Goal: Check status

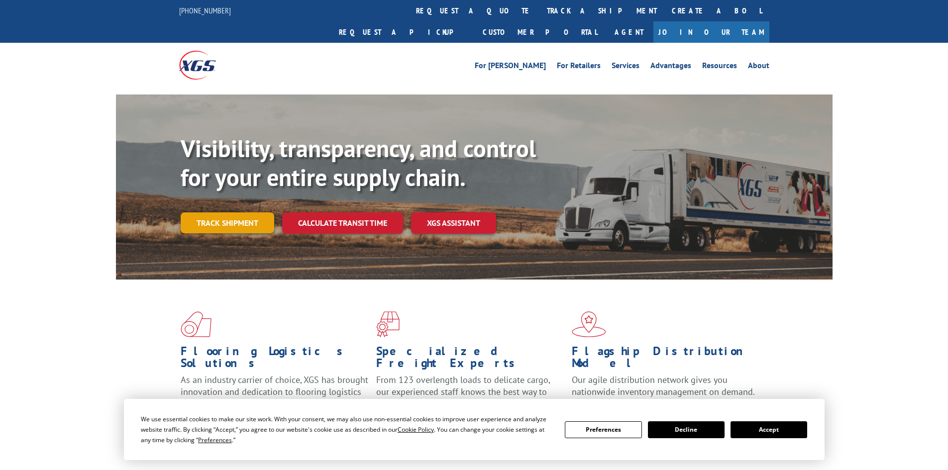
click at [232, 213] on link "Track shipment" at bounding box center [228, 223] width 94 height 21
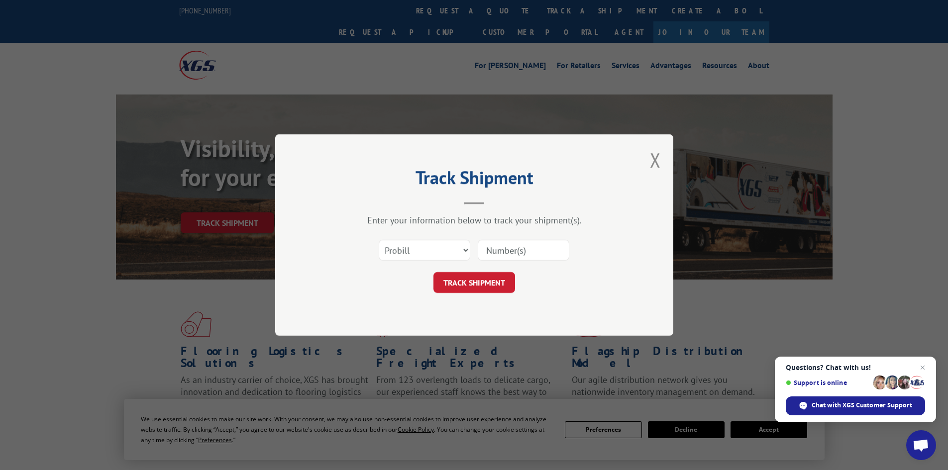
click at [492, 251] on input at bounding box center [524, 250] width 92 height 21
paste input "5451926"
type input "5451926"
click at [462, 282] on button "TRACK SHIPMENT" at bounding box center [475, 282] width 82 height 21
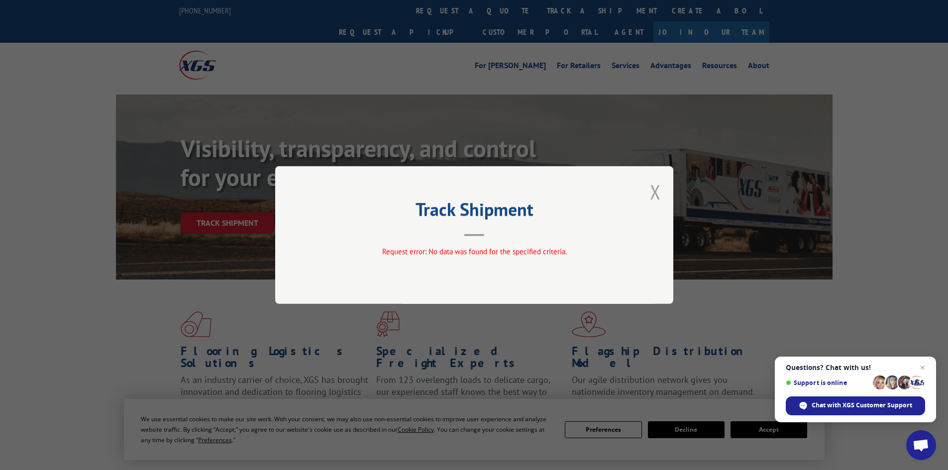
click at [660, 191] on button "Close modal" at bounding box center [655, 192] width 11 height 26
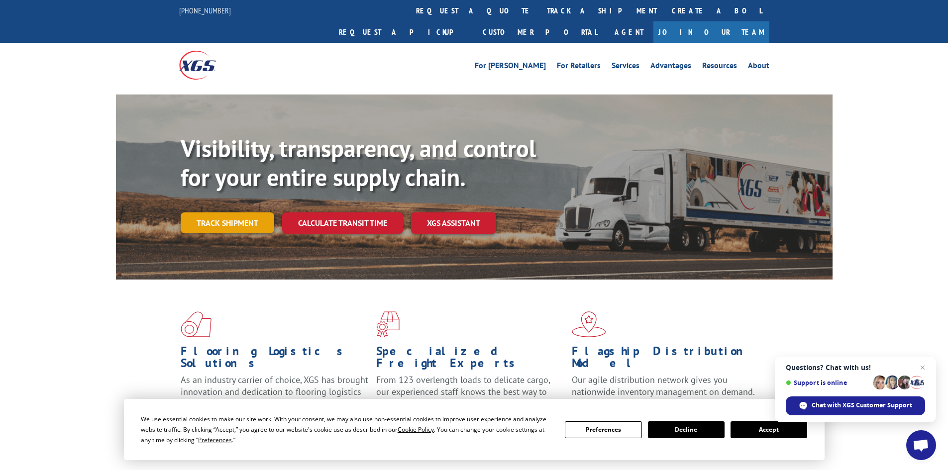
click at [246, 213] on link "Track shipment" at bounding box center [228, 223] width 94 height 21
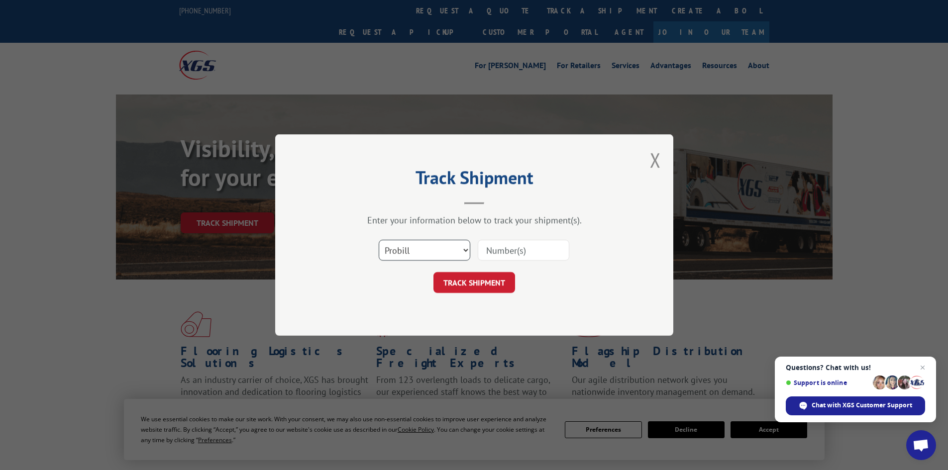
click at [459, 251] on select "Select category... Probill BOL PO" at bounding box center [425, 250] width 92 height 21
select select "bol"
click at [379, 240] on select "Select category... Probill BOL PO" at bounding box center [425, 250] width 92 height 21
click at [504, 250] on input at bounding box center [524, 250] width 92 height 21
paste input "5451926"
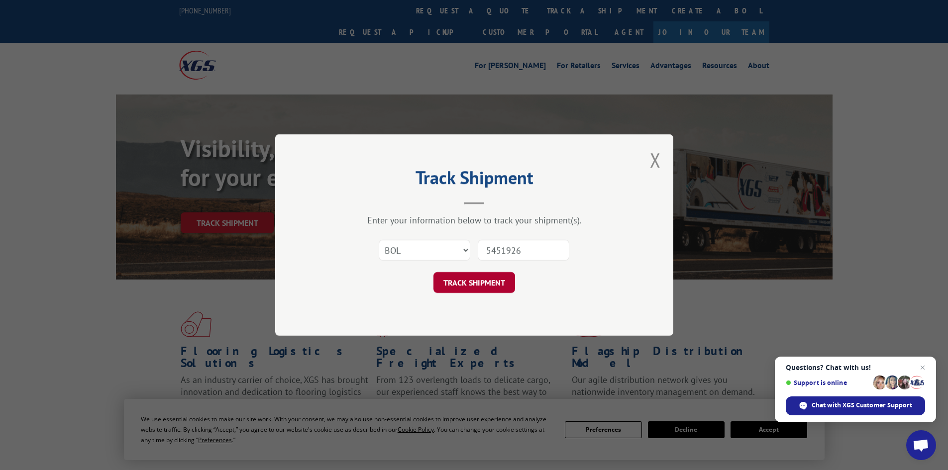
type input "5451926"
click at [455, 280] on button "TRACK SHIPMENT" at bounding box center [475, 282] width 82 height 21
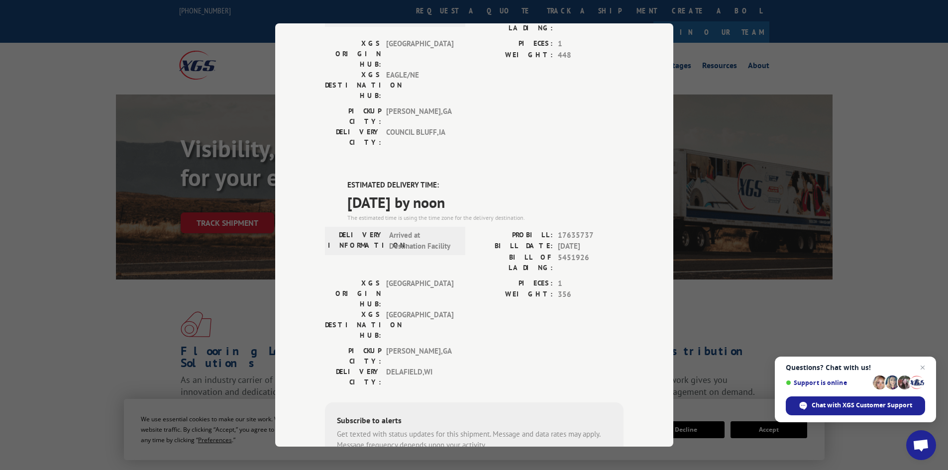
scroll to position [149, 0]
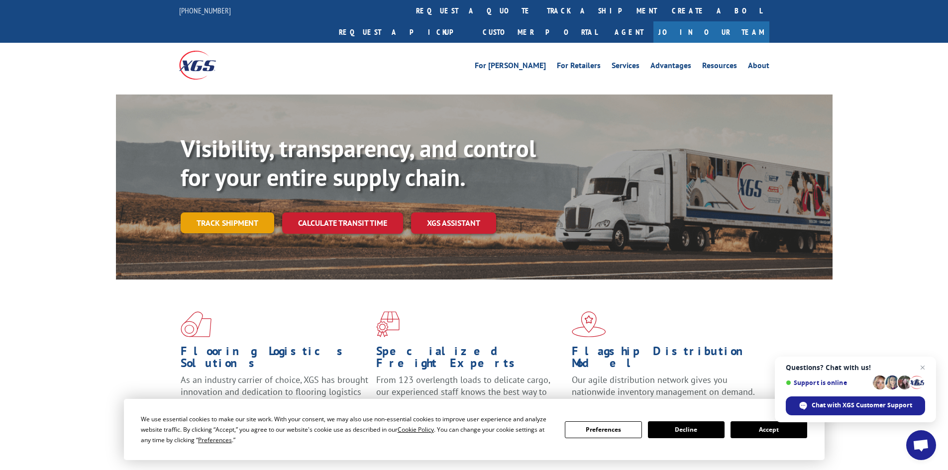
click at [216, 213] on link "Track shipment" at bounding box center [228, 223] width 94 height 21
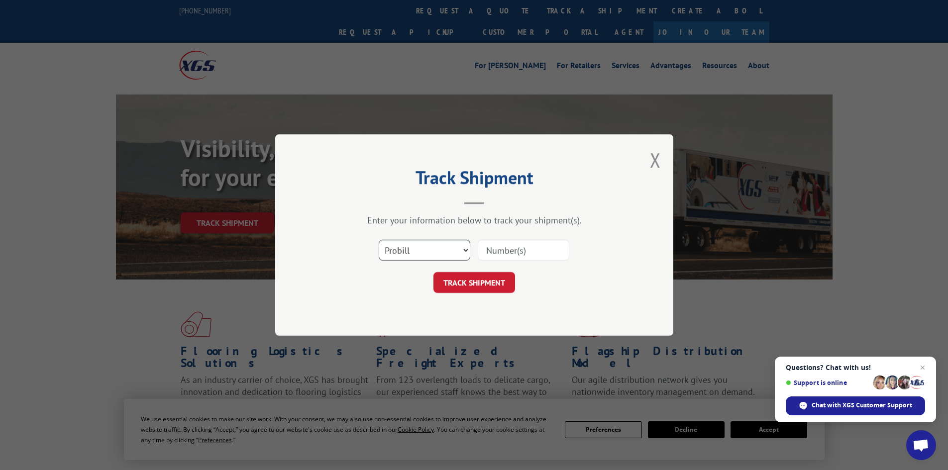
click at [464, 250] on select "Select category... Probill BOL PO" at bounding box center [425, 250] width 92 height 21
select select "bol"
click at [379, 240] on select "Select category... Probill BOL PO" at bounding box center [425, 250] width 92 height 21
drag, startPoint x: 501, startPoint y: 250, endPoint x: 503, endPoint y: 242, distance: 8.1
click at [503, 242] on input at bounding box center [524, 250] width 92 height 21
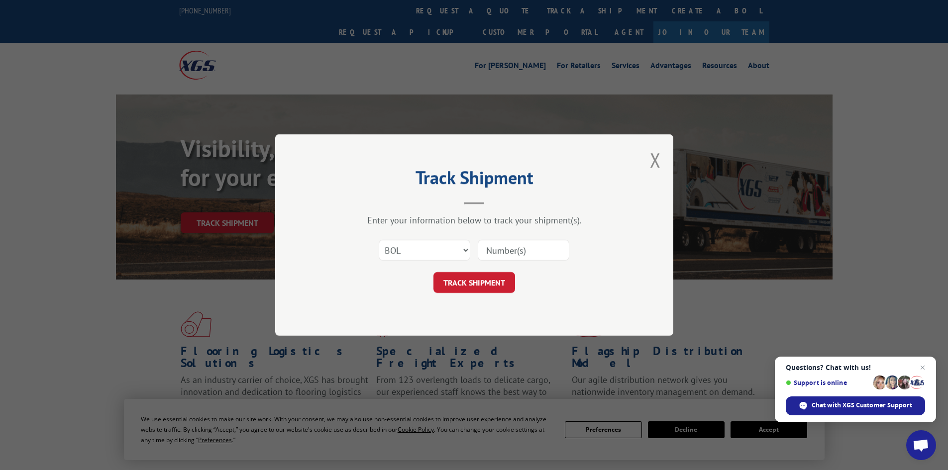
paste input "5451926"
type input "5451926"
click at [471, 287] on button "TRACK SHIPMENT" at bounding box center [475, 282] width 82 height 21
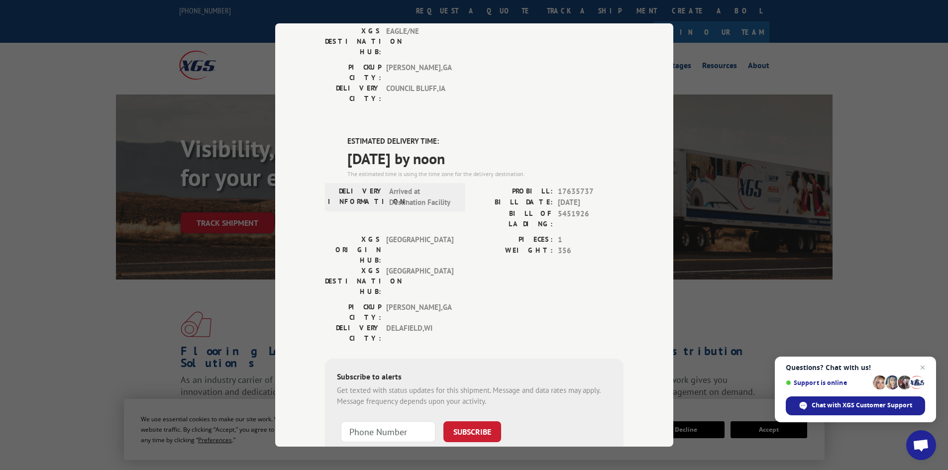
scroll to position [187, 0]
click at [834, 405] on span "Chat with XGS Customer Support" at bounding box center [862, 405] width 101 height 9
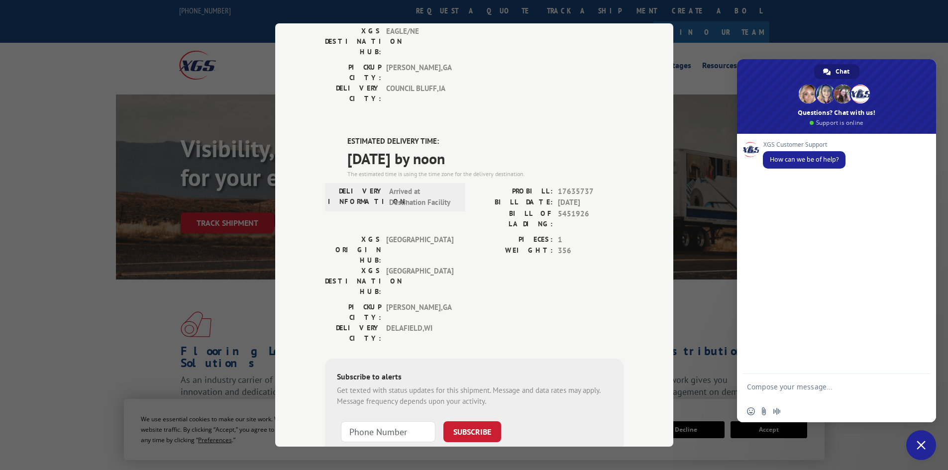
click at [775, 385] on textarea "Compose your message..." at bounding box center [825, 392] width 157 height 18
type textarea "BOL 5451926 shows it will deliver to Home Depot, [GEOGRAPHIC_DATA] [DATE] XGSI …"
click at [920, 443] on span "Close chat" at bounding box center [921, 445] width 9 height 9
